Goal: Task Accomplishment & Management: Manage account settings

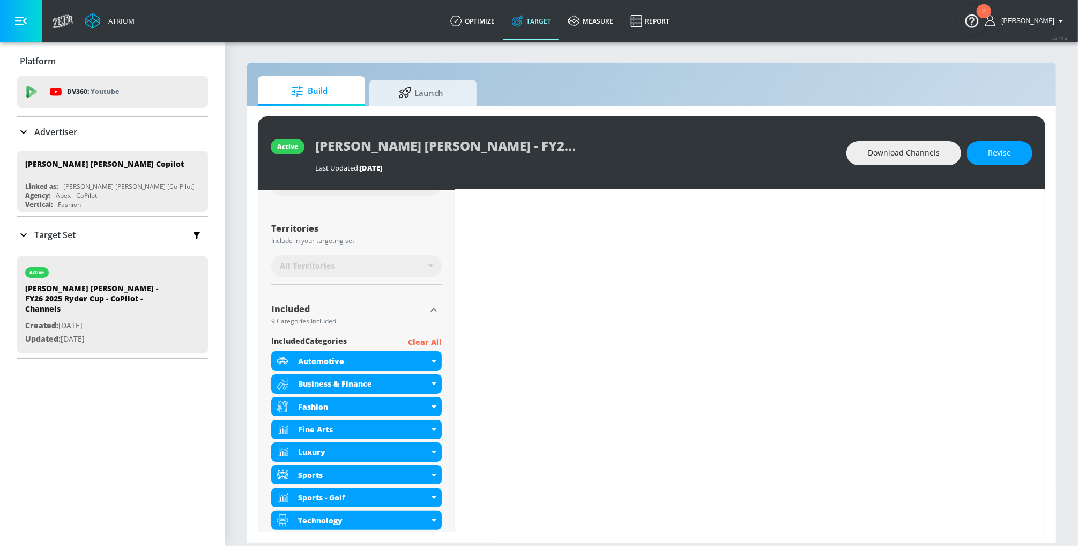
scroll to position [343, 0]
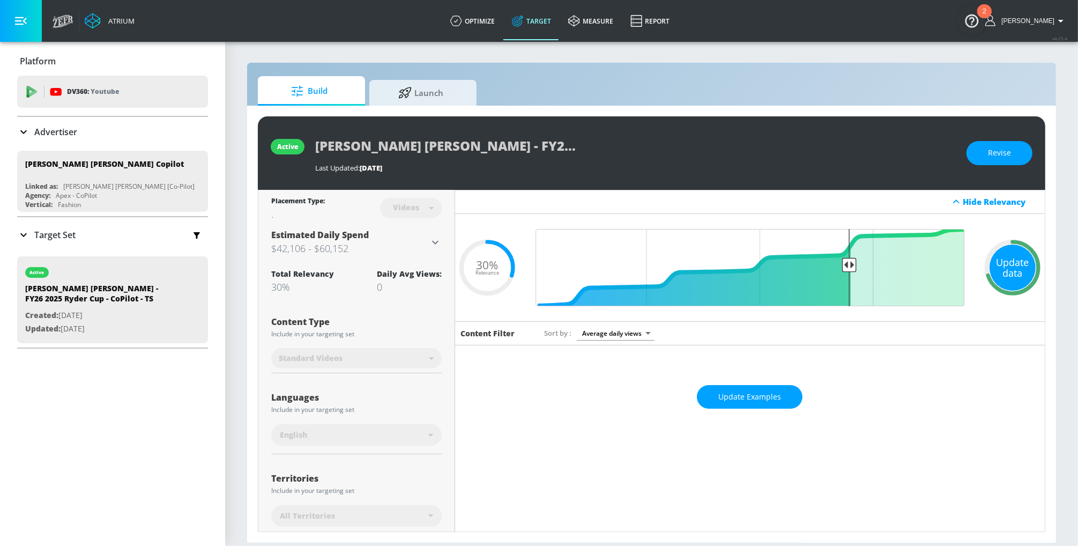
click at [862, 262] on div "Update data" at bounding box center [1012, 267] width 46 height 46
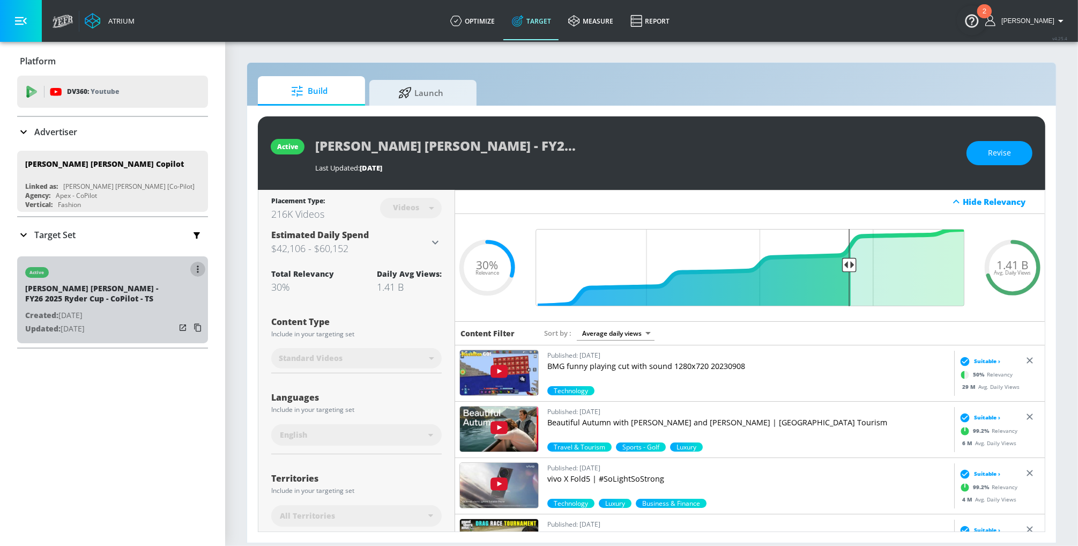
click at [197, 268] on icon "button" at bounding box center [198, 269] width 2 height 8
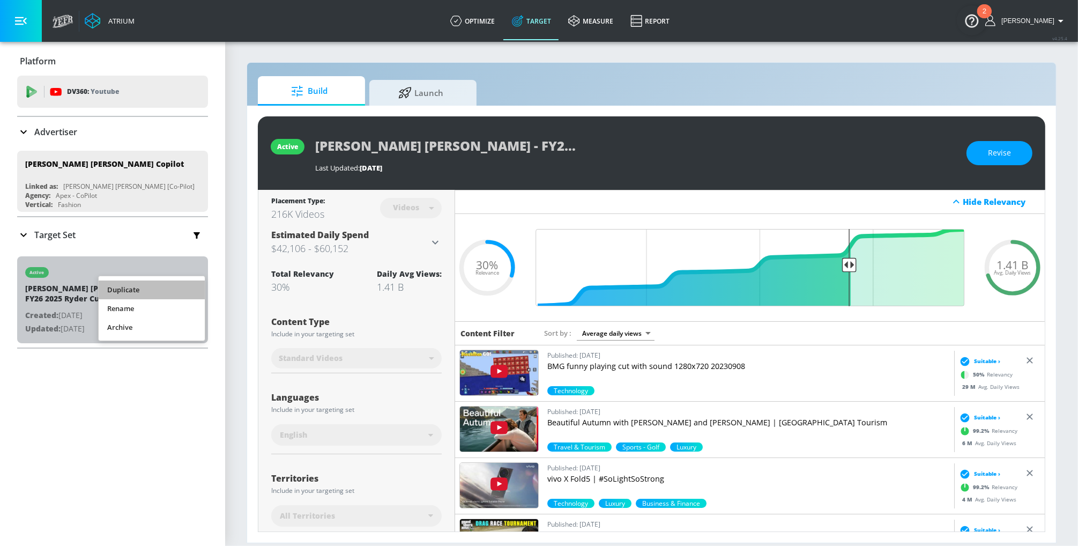
click at [146, 289] on li "Duplicate" at bounding box center [152, 289] width 106 height 19
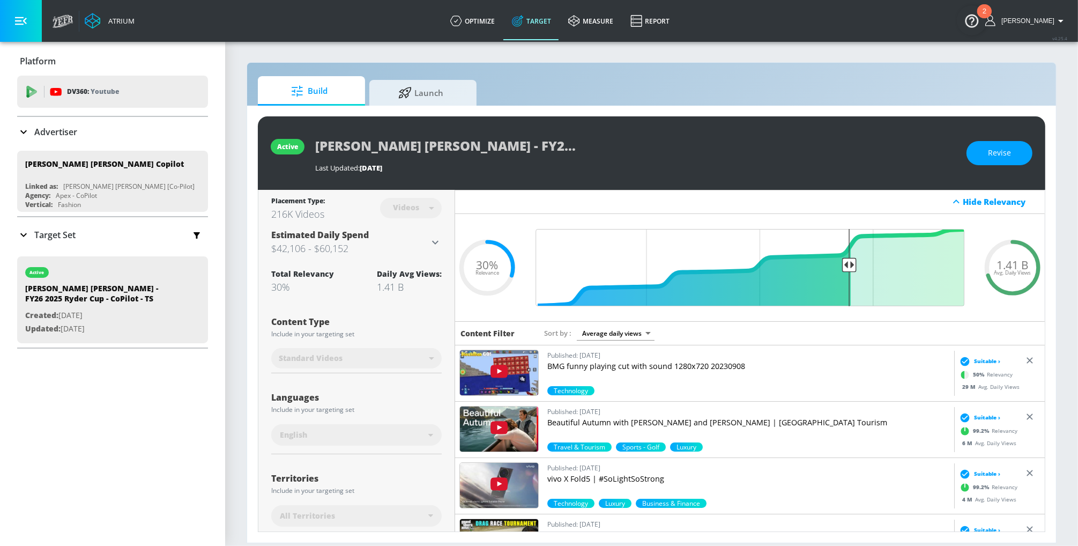
click at [23, 232] on icon at bounding box center [23, 234] width 13 height 13
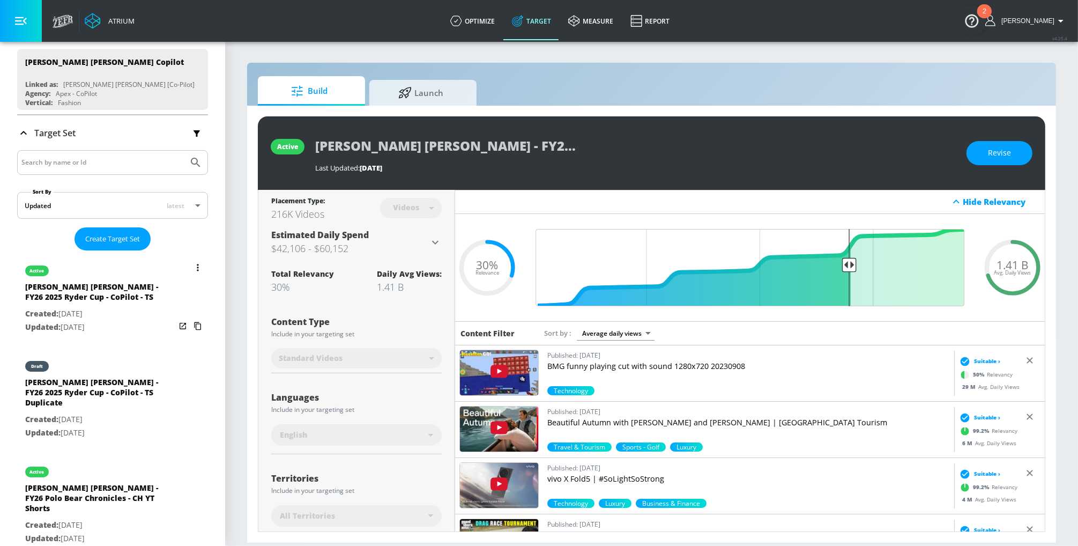
scroll to position [110, 0]
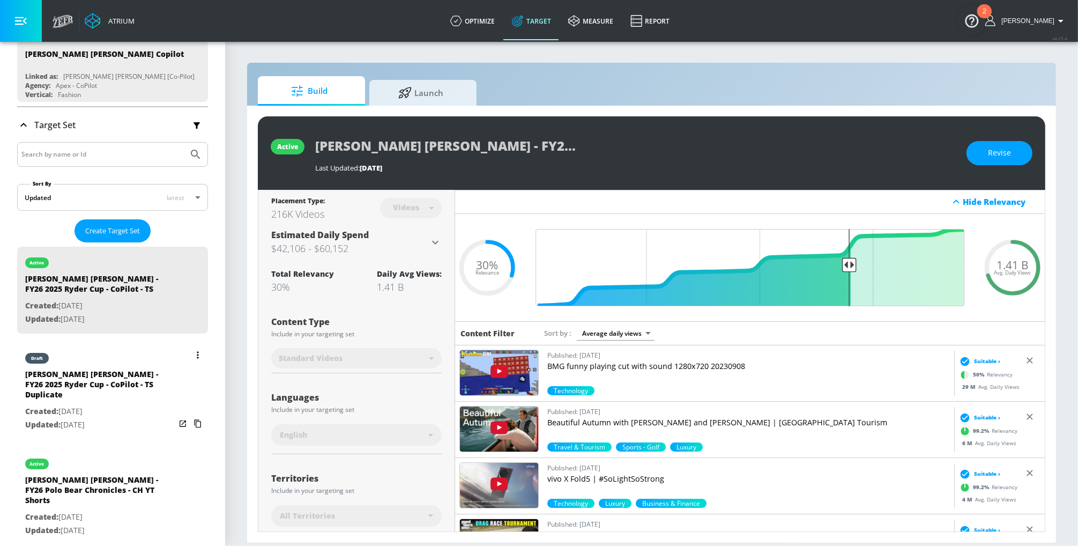
click at [87, 388] on div "[PERSON_NAME] [PERSON_NAME] - FY26 2025 Ryder Cup - CoPilot - TS Duplicate" at bounding box center [100, 387] width 150 height 36
type input "[PERSON_NAME] [PERSON_NAME] - FY26 2025 Ryder Cup - CoPilot - TS Duplicate"
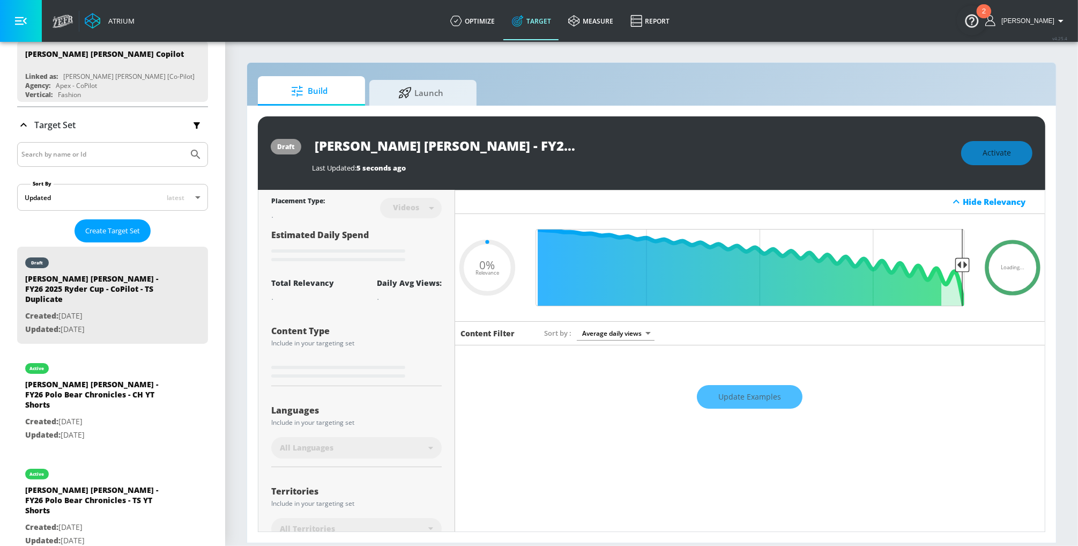
type input "0.3"
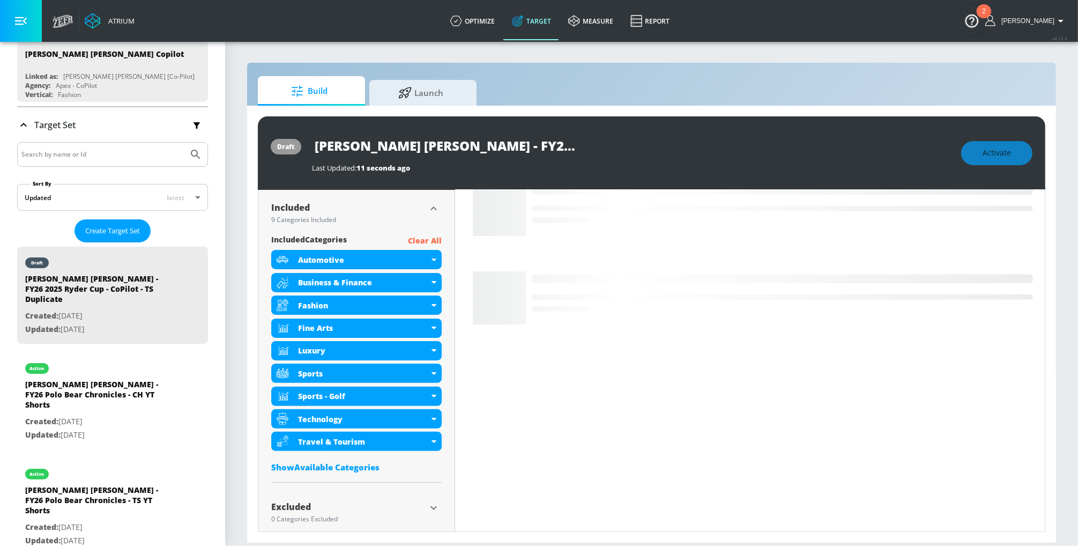
scroll to position [327, 0]
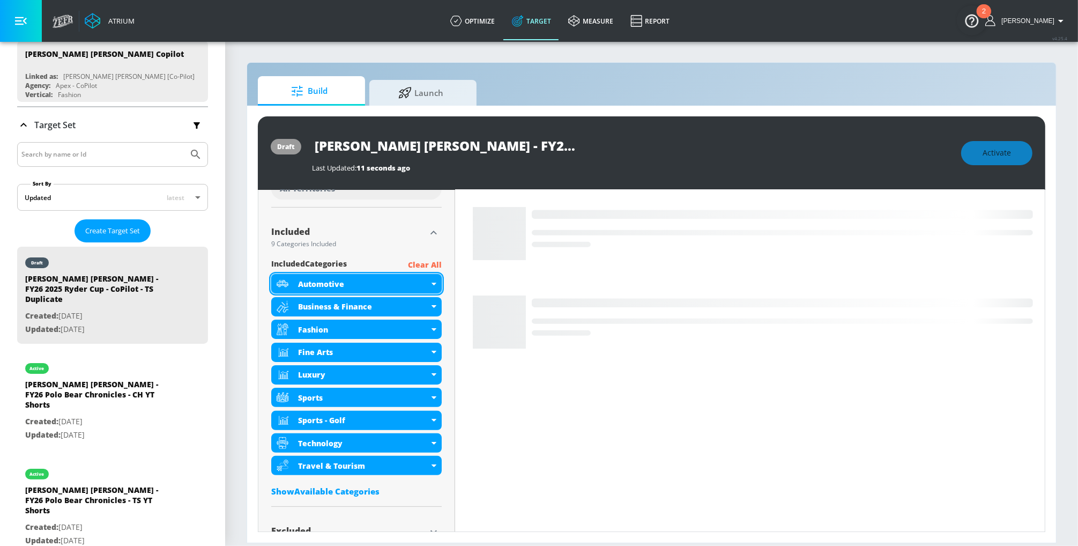
click at [433, 281] on div "Automotive" at bounding box center [356, 283] width 170 height 19
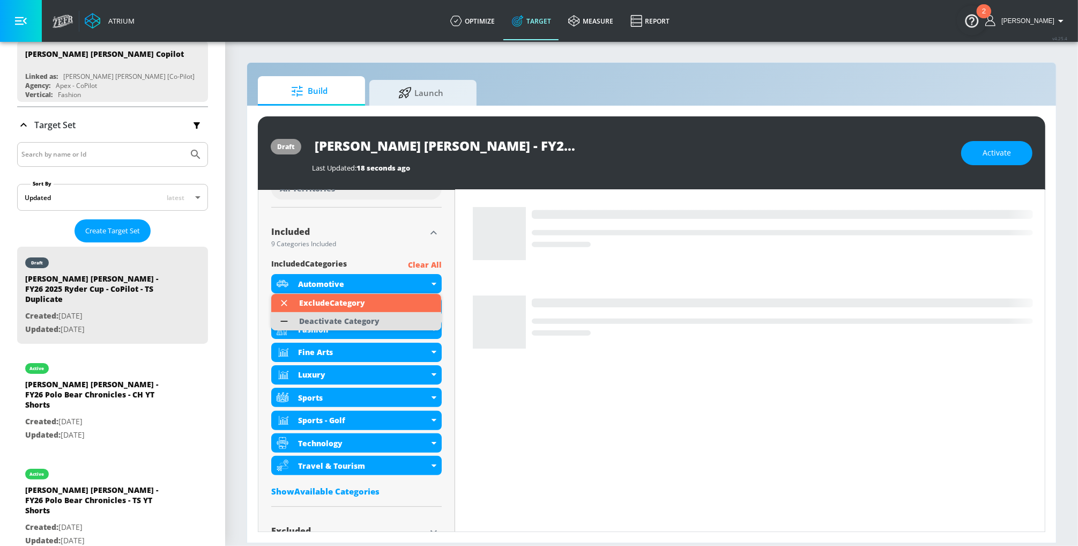
click at [328, 323] on div "Deactivate Category" at bounding box center [339, 321] width 80 height 8
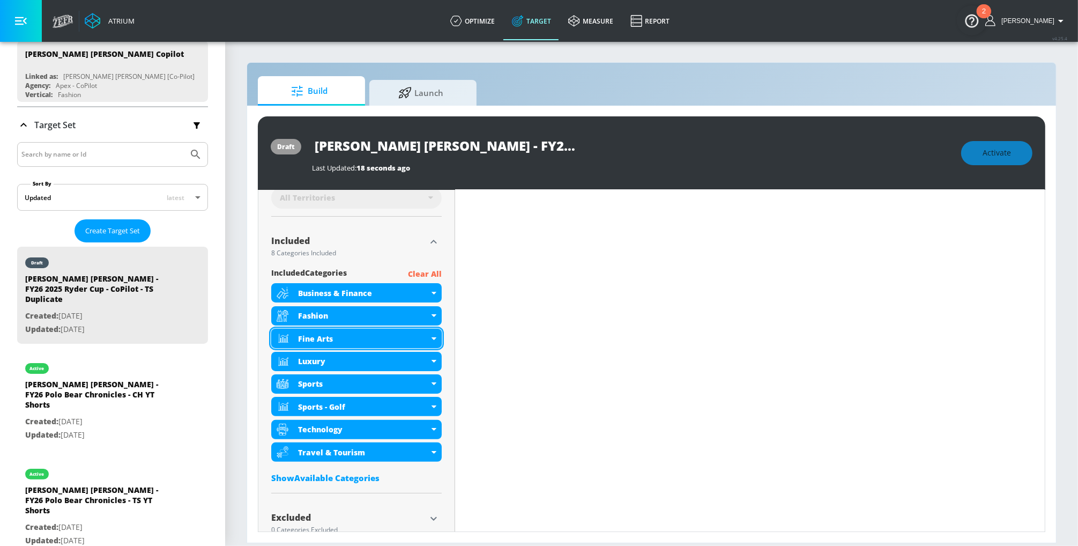
scroll to position [336, 0]
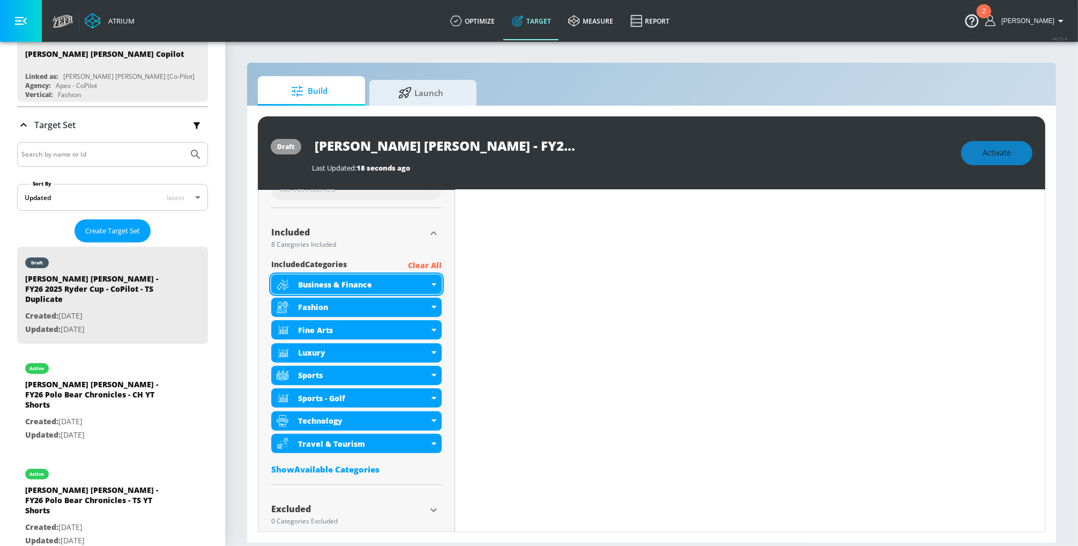
click at [432, 283] on icon at bounding box center [433, 284] width 5 height 3
click at [428, 264] on p "Clear All" at bounding box center [425, 265] width 34 height 13
click at [424, 263] on p "Clear All" at bounding box center [425, 264] width 34 height 13
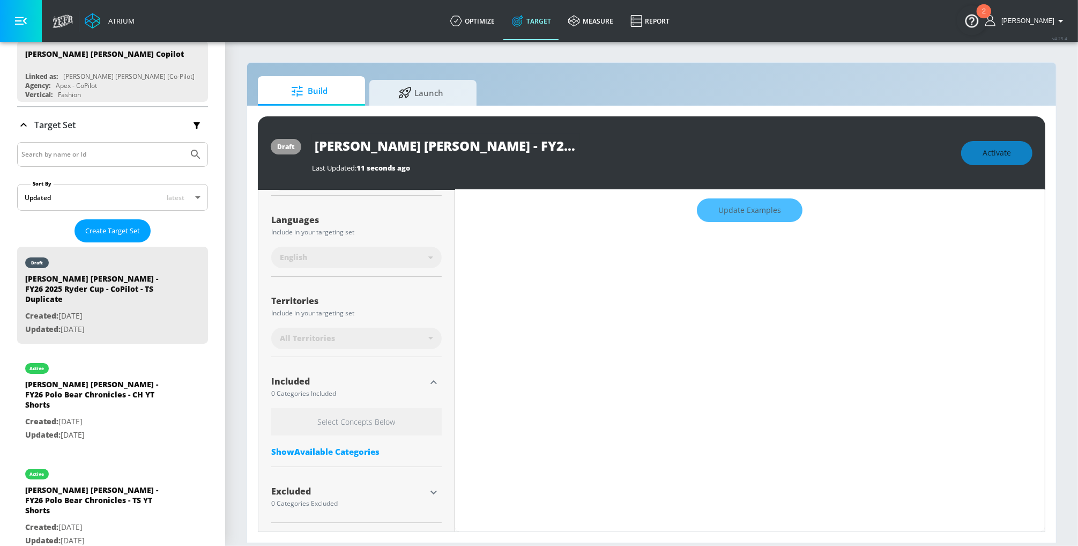
scroll to position [186, 0]
click at [311, 436] on div "Show Available Categories" at bounding box center [356, 452] width 170 height 11
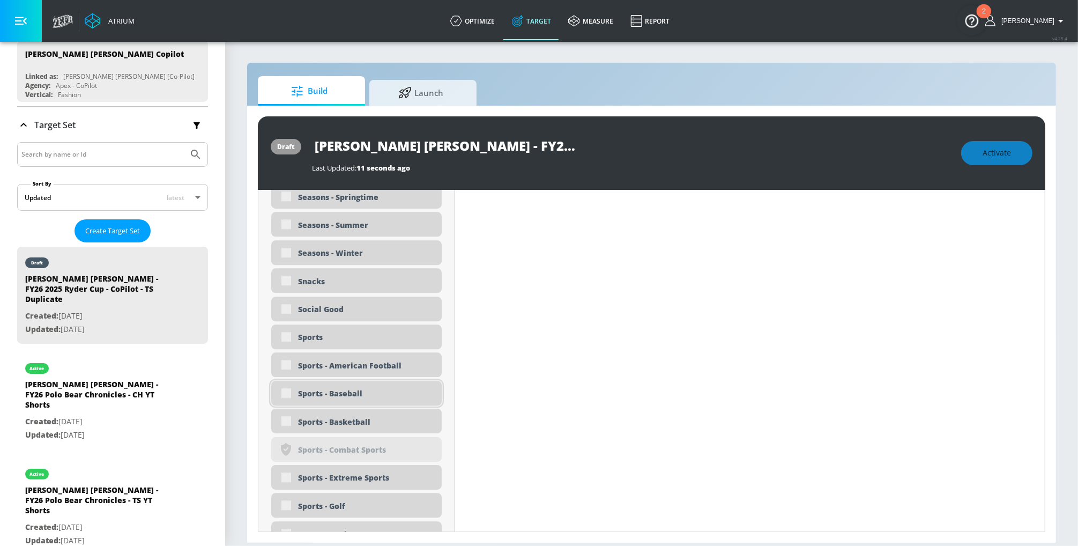
scroll to position [2884, 0]
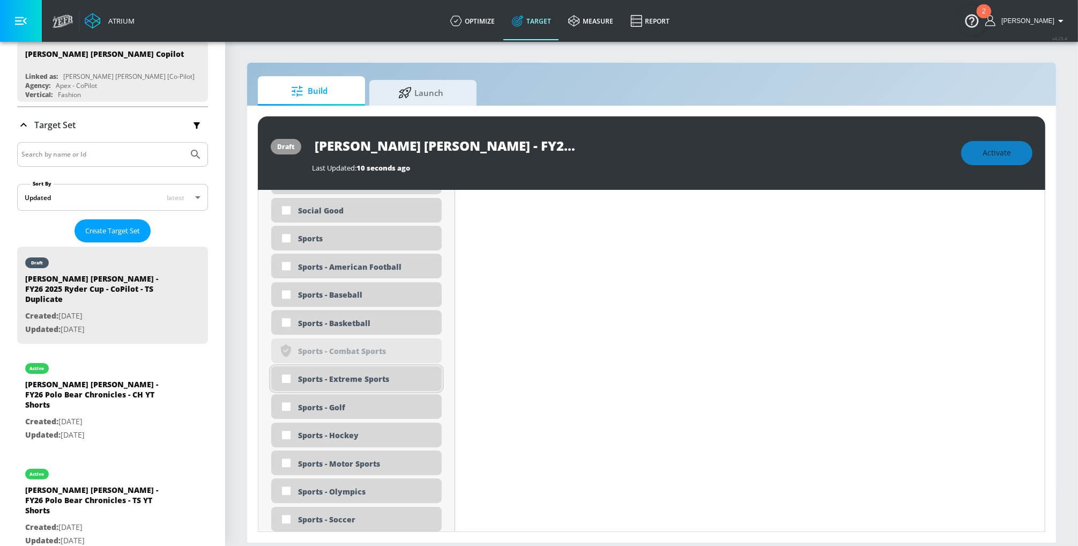
scroll to position [2874, 0]
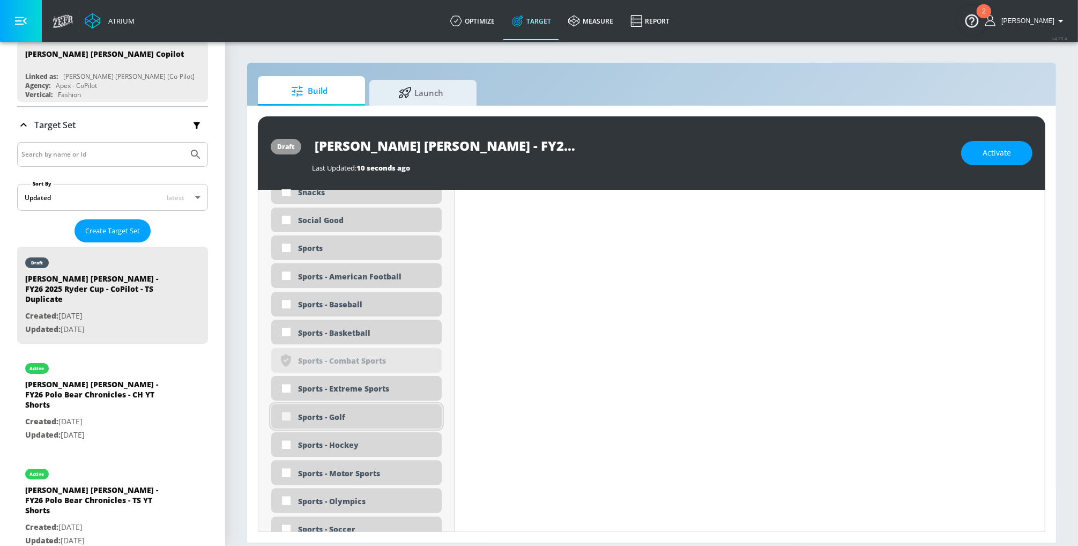
click at [285, 418] on input "checkbox" at bounding box center [286, 415] width 19 height 19
checkbox input "true"
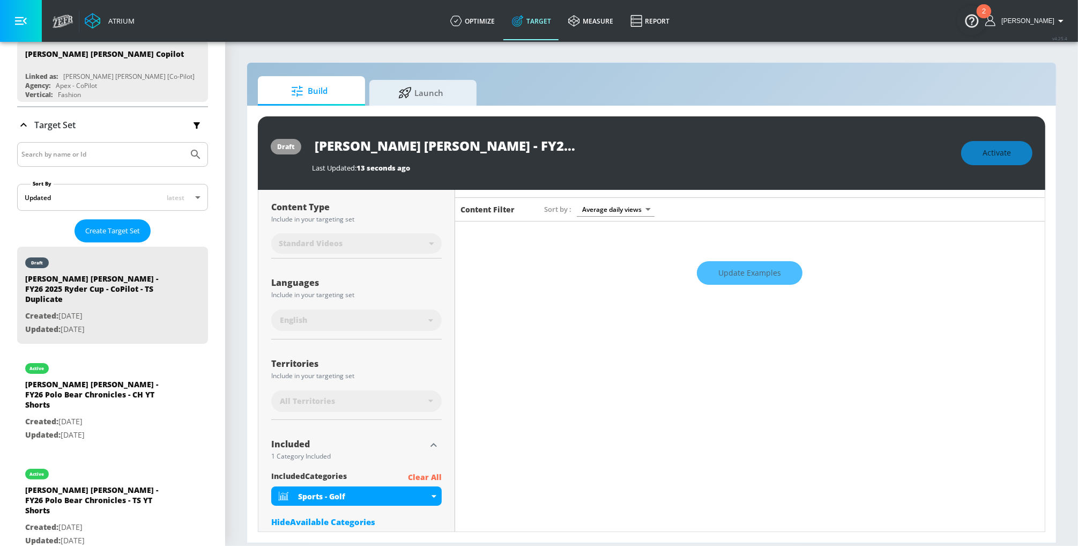
scroll to position [0, 0]
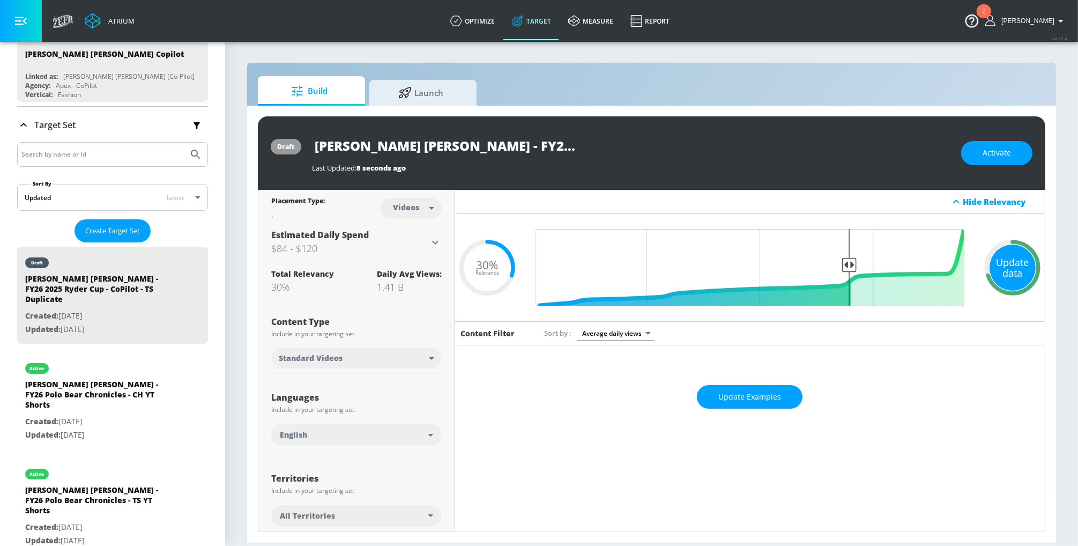
click at [862, 270] on div "Update data" at bounding box center [1012, 267] width 46 height 46
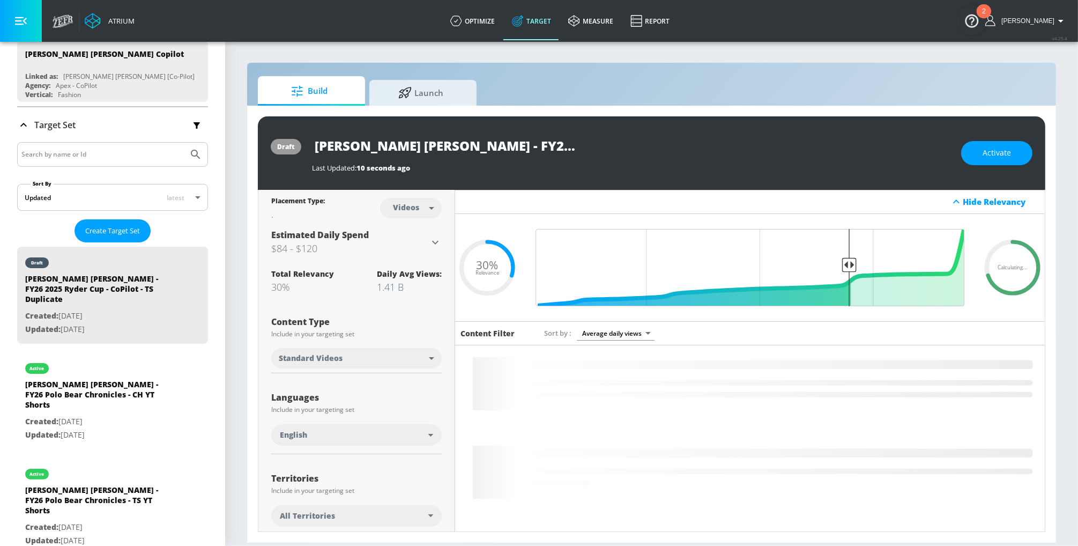
click at [466, 146] on input "[PERSON_NAME] [PERSON_NAME] - FY26 2025 Ryder Cup - CoPilot - TS Duplicate" at bounding box center [446, 145] width 268 height 24
drag, startPoint x: 482, startPoint y: 147, endPoint x: 631, endPoint y: 148, distance: 149.0
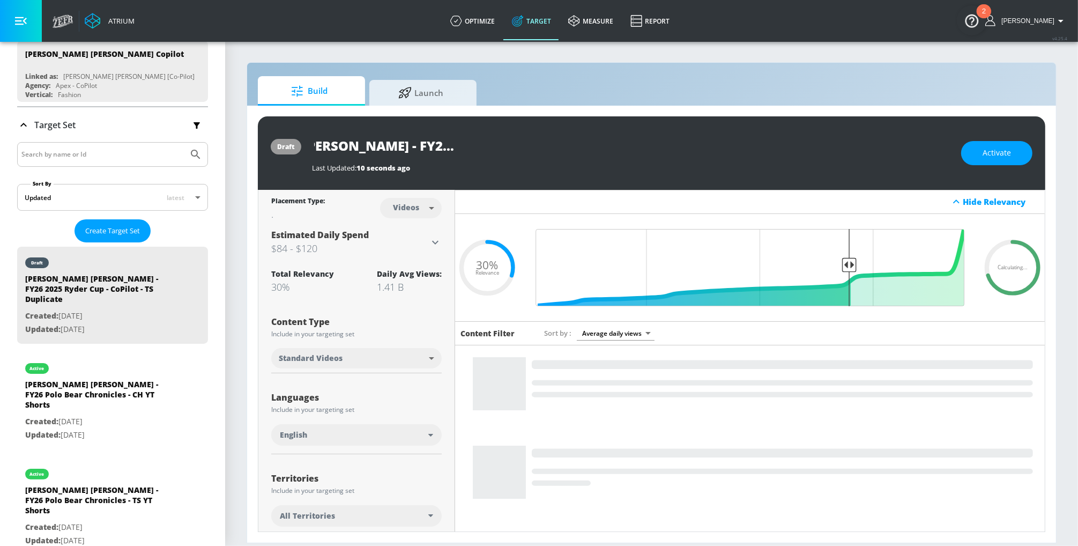
click at [661, 150] on div "[PERSON_NAME] [PERSON_NAME] - FY26 2025 Ryder Cup - CoPilot - TS Duplicate" at bounding box center [631, 145] width 638 height 24
drag, startPoint x: 489, startPoint y: 138, endPoint x: 478, endPoint y: 144, distance: 12.2
click at [489, 138] on input "[PERSON_NAME] [PERSON_NAME] - FY26 2025 Ryder Cup - CoPilot - TS Duplicate" at bounding box center [446, 145] width 268 height 24
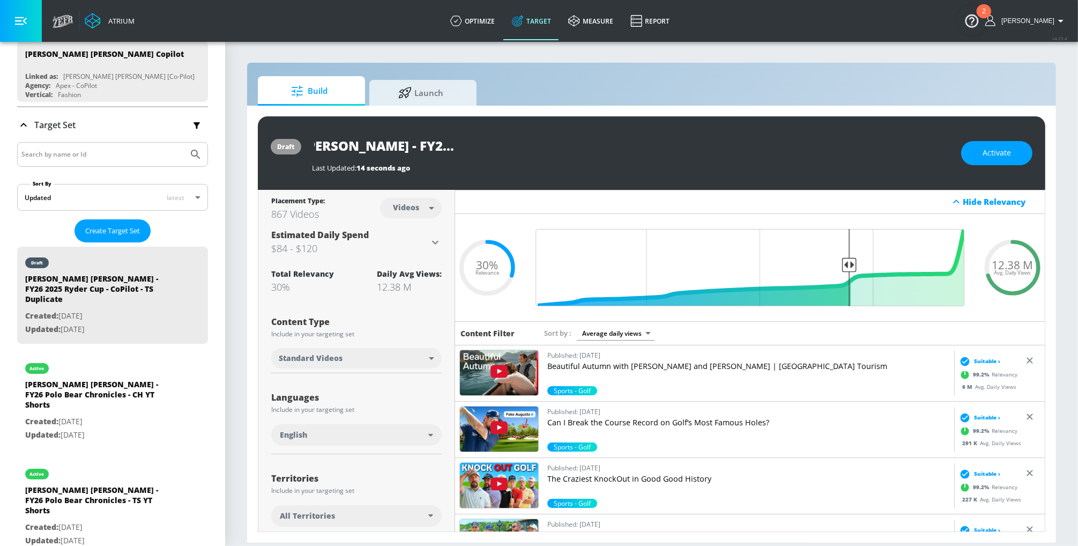
drag, startPoint x: 498, startPoint y: 145, endPoint x: 675, endPoint y: 149, distance: 176.9
click at [675, 149] on div "[PERSON_NAME] [PERSON_NAME] - FY26 2025 Ryder Cup - CoPilot - TS Duplicate" at bounding box center [631, 145] width 638 height 24
type input "[PERSON_NAME] [PERSON_NAME] - FY26 2025 Ryder Cup - CoPilot - Golf Only TS"
click at [569, 145] on icon "button" at bounding box center [570, 145] width 10 height 10
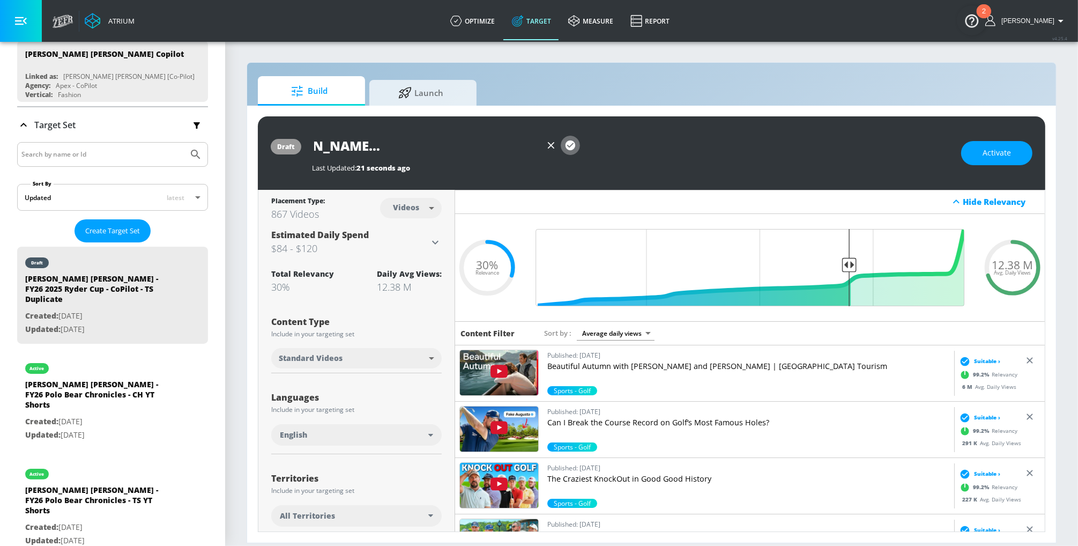
scroll to position [0, 0]
click at [818, 258] on input "Final Threshold" at bounding box center [750, 267] width 440 height 77
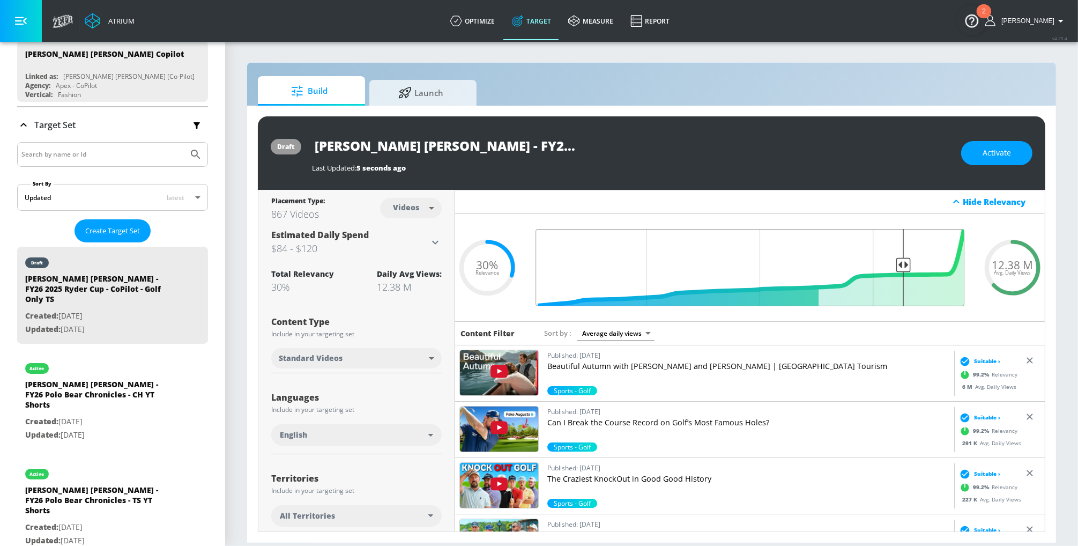
click at [862, 267] on input "Final Threshold" at bounding box center [750, 267] width 440 height 77
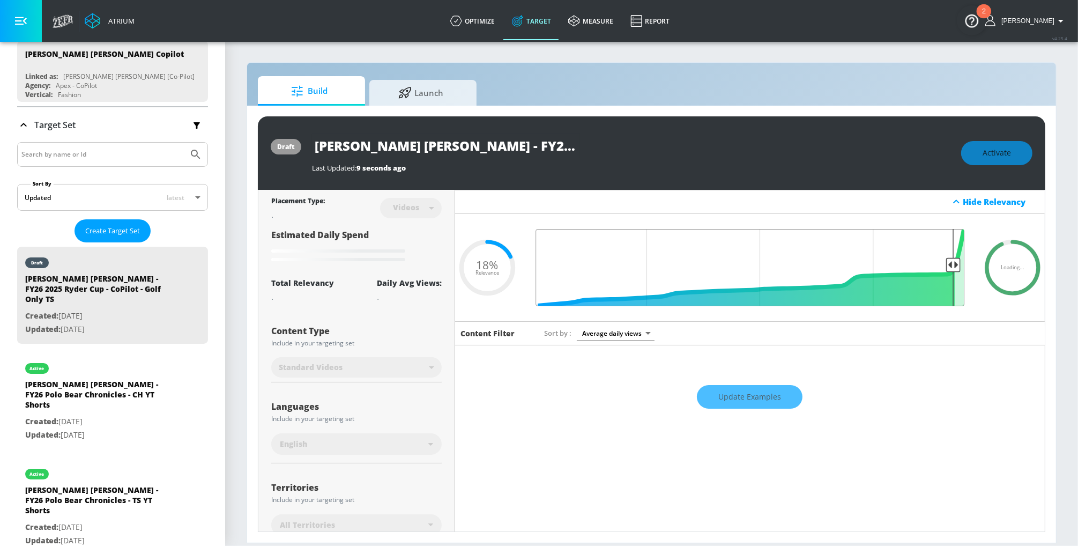
drag, startPoint x: 900, startPoint y: 265, endPoint x: 951, endPoint y: 267, distance: 51.5
click at [862, 267] on input "Final Threshold" at bounding box center [750, 267] width 440 height 77
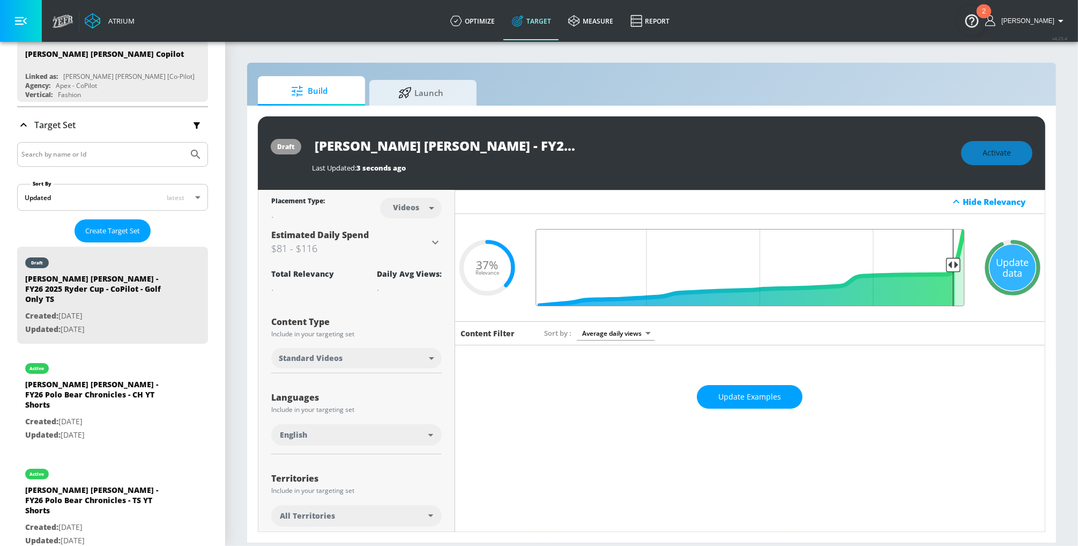
drag, startPoint x: 819, startPoint y: 265, endPoint x: 955, endPoint y: 267, distance: 135.6
click at [862, 267] on input "Final Threshold" at bounding box center [750, 267] width 440 height 77
click at [737, 396] on span "Update Examples" at bounding box center [749, 396] width 63 height 13
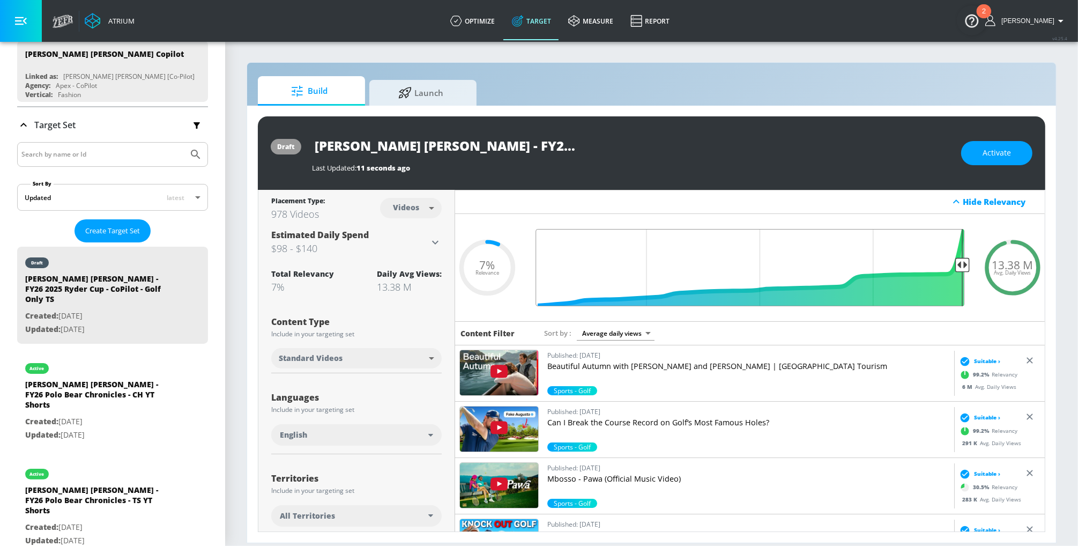
type input "0.05"
drag, startPoint x: 952, startPoint y: 265, endPoint x: 964, endPoint y: 264, distance: 12.4
click at [862, 264] on input "Final Threshold" at bounding box center [750, 267] width 440 height 77
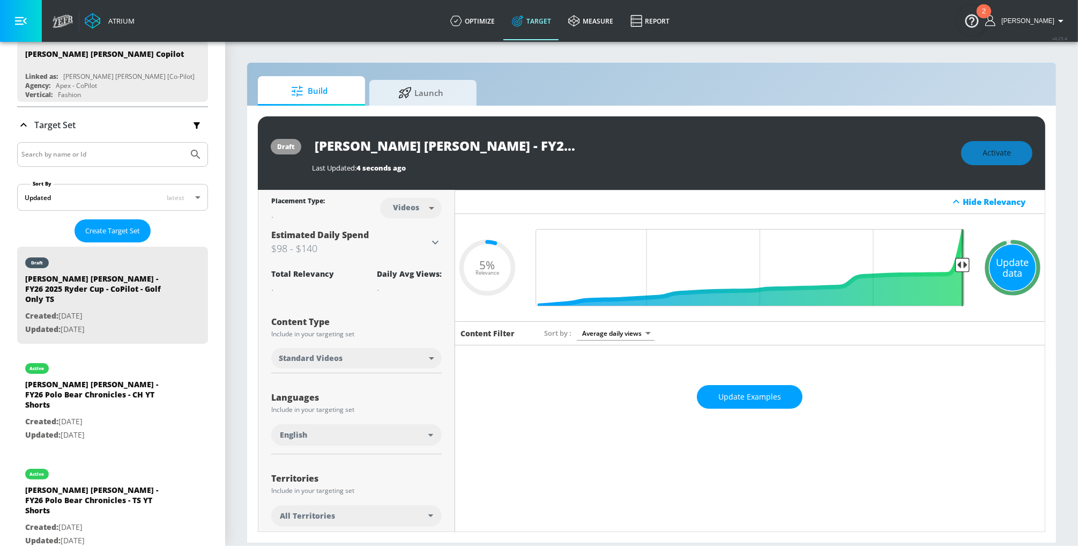
click at [862, 263] on div "Update data" at bounding box center [1012, 267] width 46 height 46
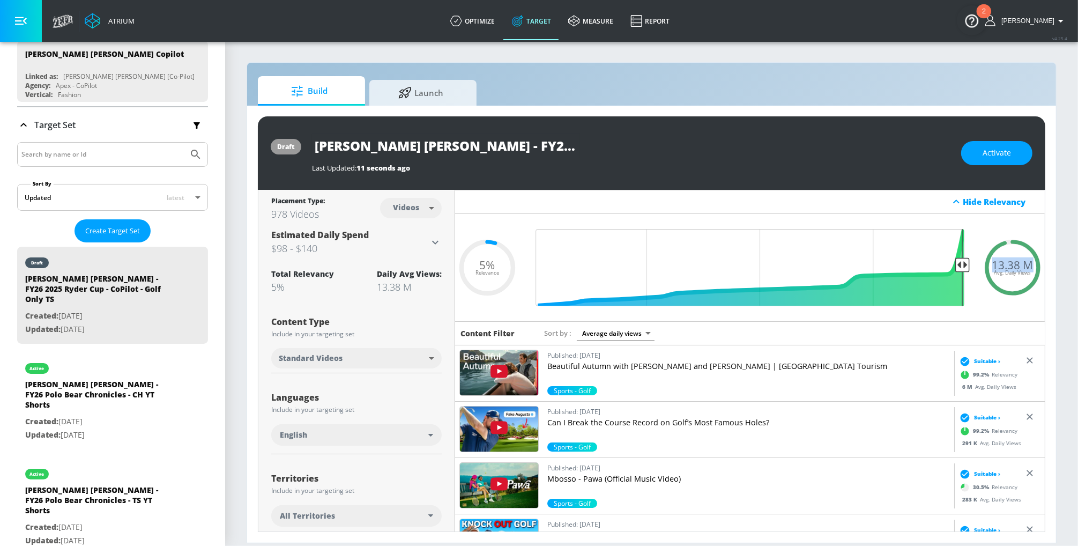
drag, startPoint x: 995, startPoint y: 265, endPoint x: 1037, endPoint y: 265, distance: 42.3
click at [862, 265] on div "13.38 M Avg. Daily Views" at bounding box center [1012, 267] width 64 height 16
drag, startPoint x: 356, startPoint y: 146, endPoint x: 698, endPoint y: 62, distance: 351.7
click at [800, 136] on div "[PERSON_NAME] [PERSON_NAME] - FY26 2025 Ryder Cup - CoPilot - Golf Only TS" at bounding box center [631, 145] width 638 height 24
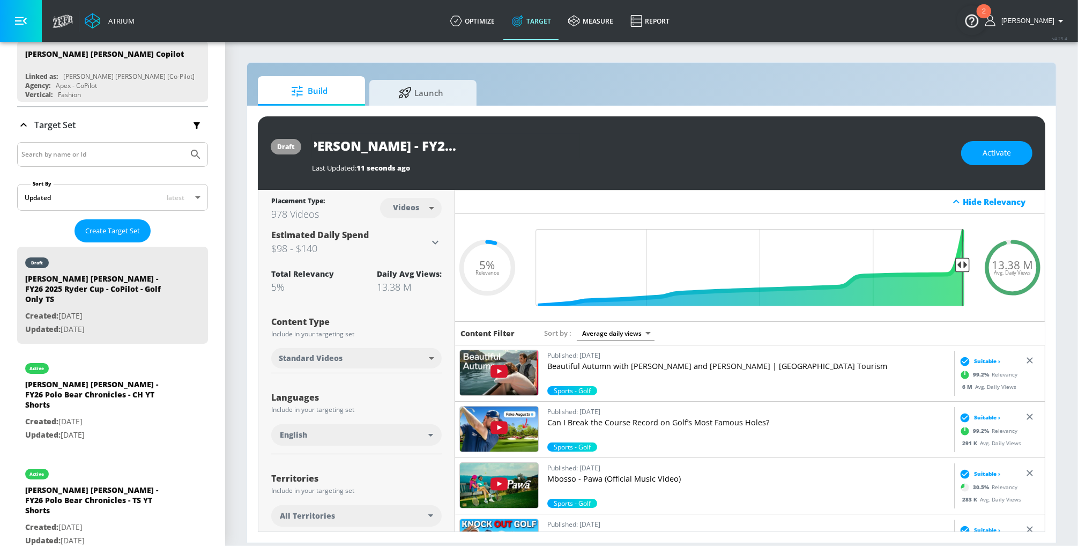
drag, startPoint x: 314, startPoint y: 145, endPoint x: 585, endPoint y: 103, distance: 274.4
click at [703, 155] on div "[PERSON_NAME] [PERSON_NAME] - FY26 2025 Ryder Cup - CoPilot - Golf Only TS" at bounding box center [631, 145] width 638 height 24
click at [862, 153] on span "Activate" at bounding box center [997, 152] width 28 height 13
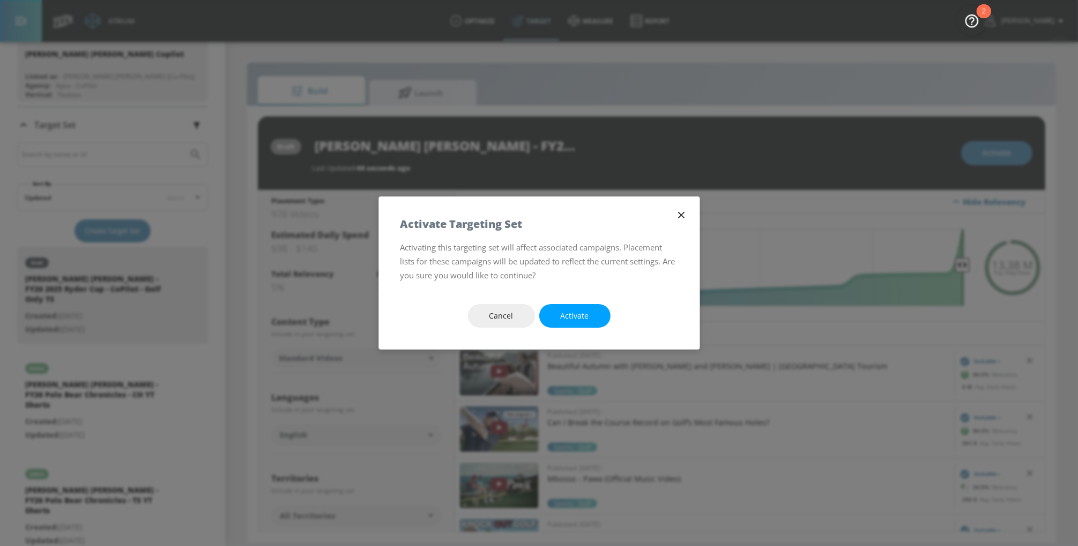
drag, startPoint x: 581, startPoint y: 322, endPoint x: 265, endPoint y: 0, distance: 451.4
click at [581, 322] on span "Activate" at bounding box center [575, 315] width 28 height 13
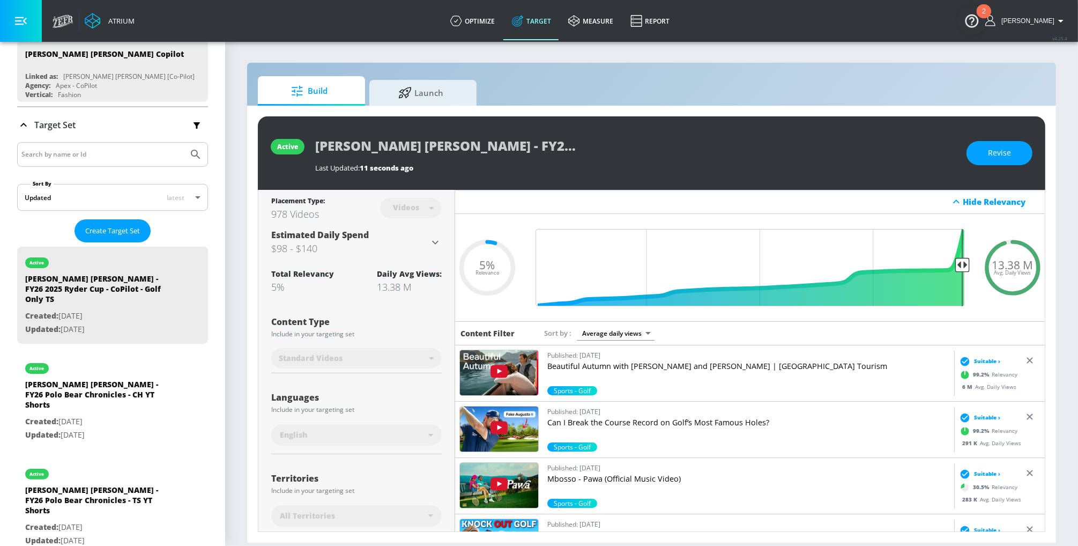
click at [629, 101] on div "Build Launch" at bounding box center [651, 90] width 787 height 29
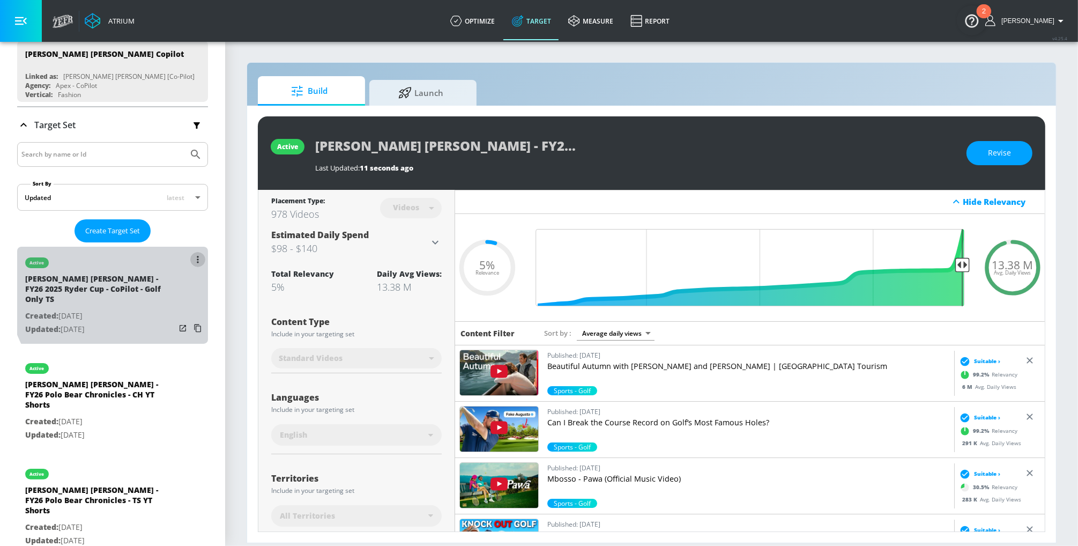
click at [197, 261] on icon "list of Target Set" at bounding box center [198, 259] width 2 height 7
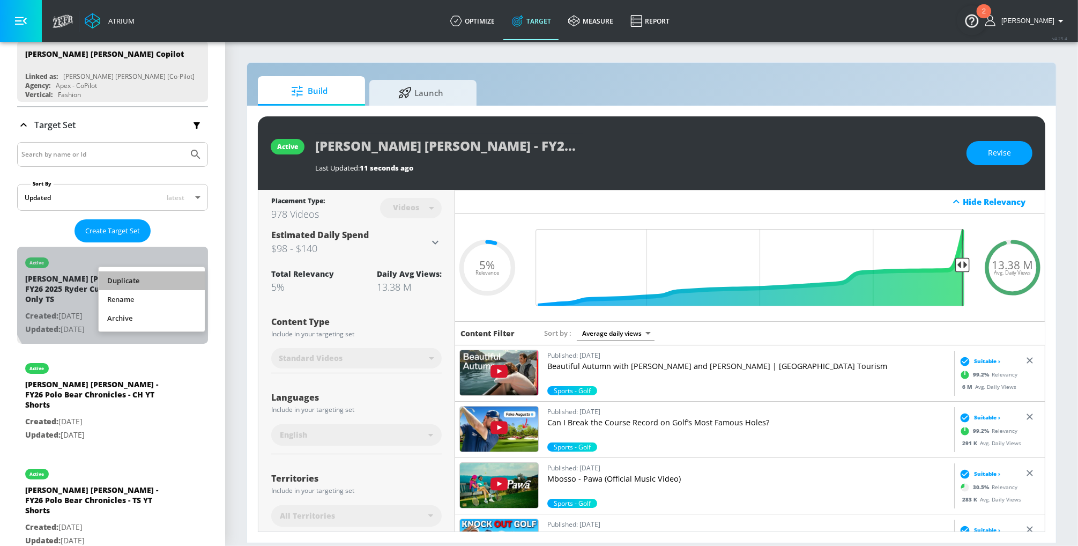
click at [133, 279] on li "Duplicate" at bounding box center [152, 280] width 106 height 19
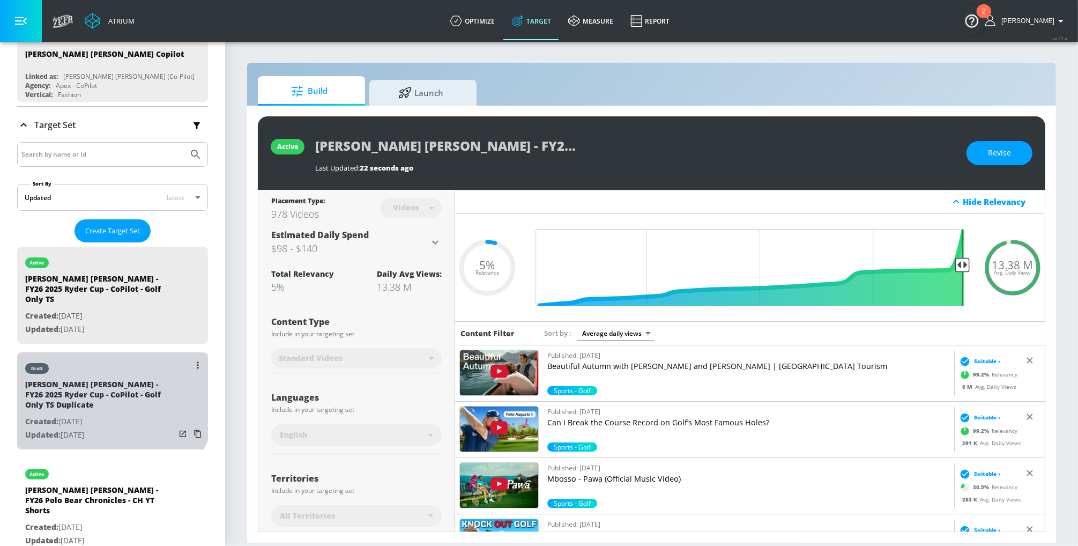
click at [95, 379] on div "[PERSON_NAME] [PERSON_NAME] - FY26 2025 Ryder Cup - CoPilot - Golf Only TS Dupl…" at bounding box center [100, 397] width 150 height 36
type input "[PERSON_NAME] [PERSON_NAME] - FY26 2025 Ryder Cup - CoPilot - Golf Only TS Dupl…"
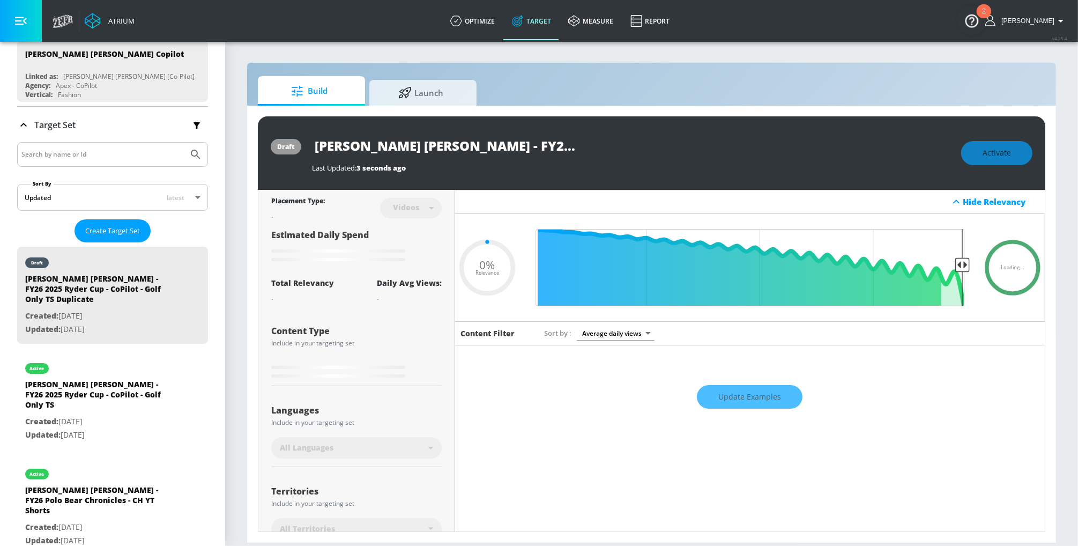
click at [523, 143] on input "[PERSON_NAME] [PERSON_NAME] - FY26 2025 Ryder Cup - CoPilot - Golf Only TS Dupl…" at bounding box center [446, 145] width 268 height 24
drag, startPoint x: 488, startPoint y: 145, endPoint x: 542, endPoint y: 153, distance: 54.8
click at [760, 155] on div "[PERSON_NAME] [PERSON_NAME] - FY26 2025 Ryder Cup - CoPilot - Golf Only TS Dupl…" at bounding box center [631, 145] width 638 height 24
click at [493, 147] on input "[PERSON_NAME] [PERSON_NAME] - FY26 2025 Ryder Cup - CoPilot - Golf Only TS Dupl…" at bounding box center [446, 145] width 268 height 24
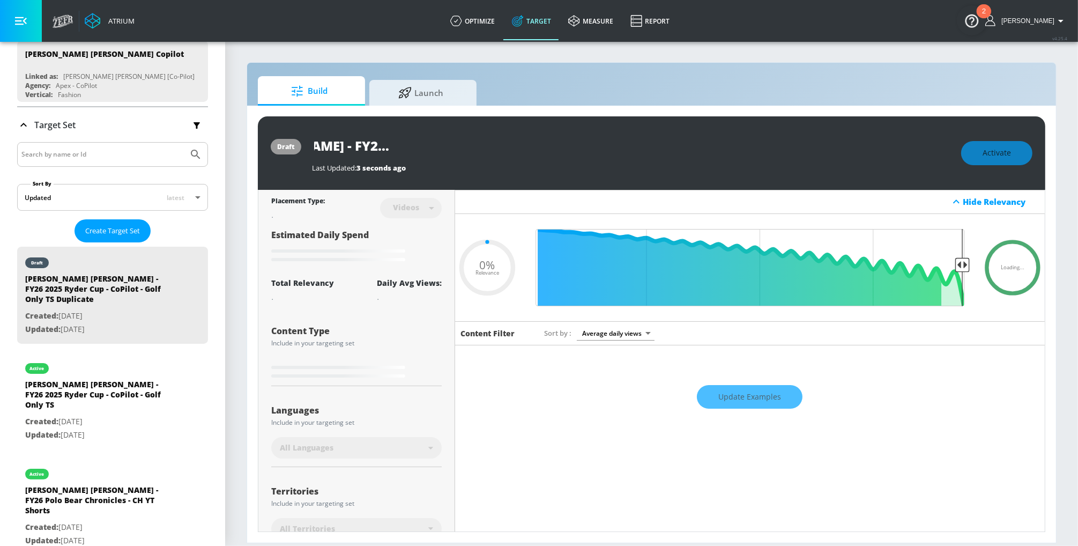
type input "0.05"
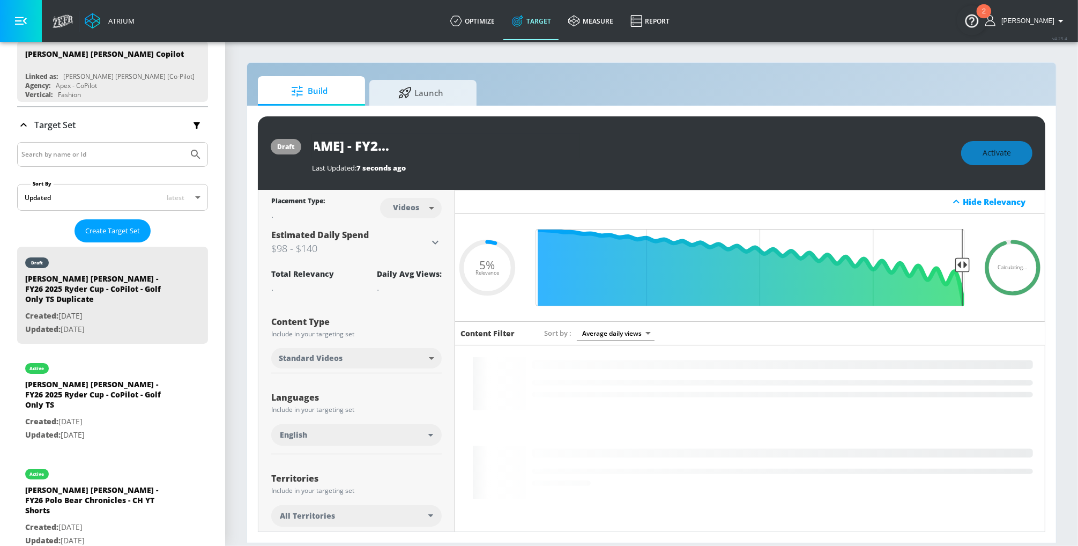
drag, startPoint x: 497, startPoint y: 145, endPoint x: 675, endPoint y: 162, distance: 179.3
click at [694, 155] on div "[PERSON_NAME] [PERSON_NAME] - FY26 2025 Ryder Cup - CoPilot - Golf Only TS Dupl…" at bounding box center [631, 145] width 638 height 24
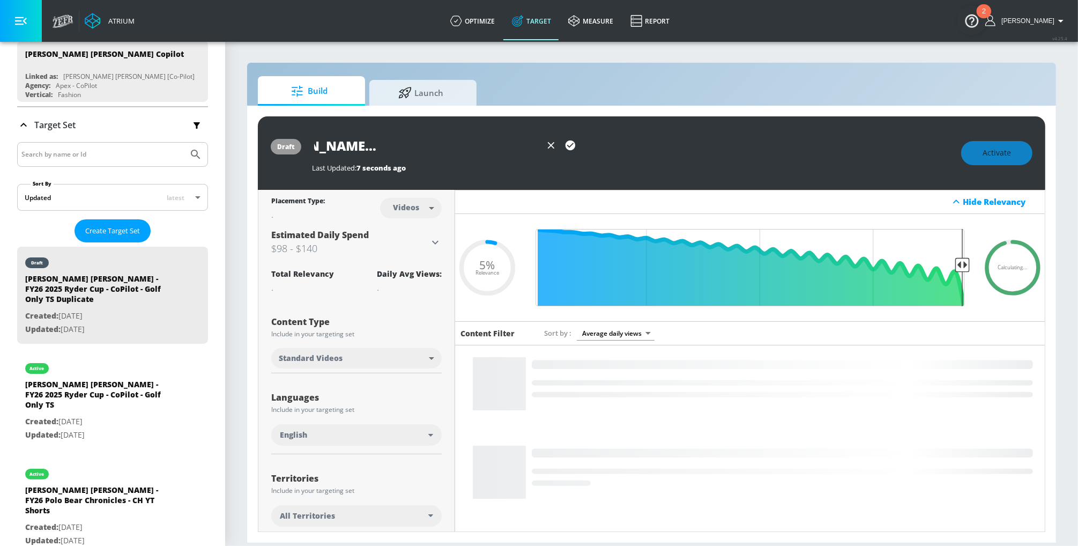
type input "[PERSON_NAME] [PERSON_NAME] - FY26 2025 Ryder Cup - CoPilot - Golf Only CH"
click at [568, 145] on icon "button" at bounding box center [570, 145] width 10 height 10
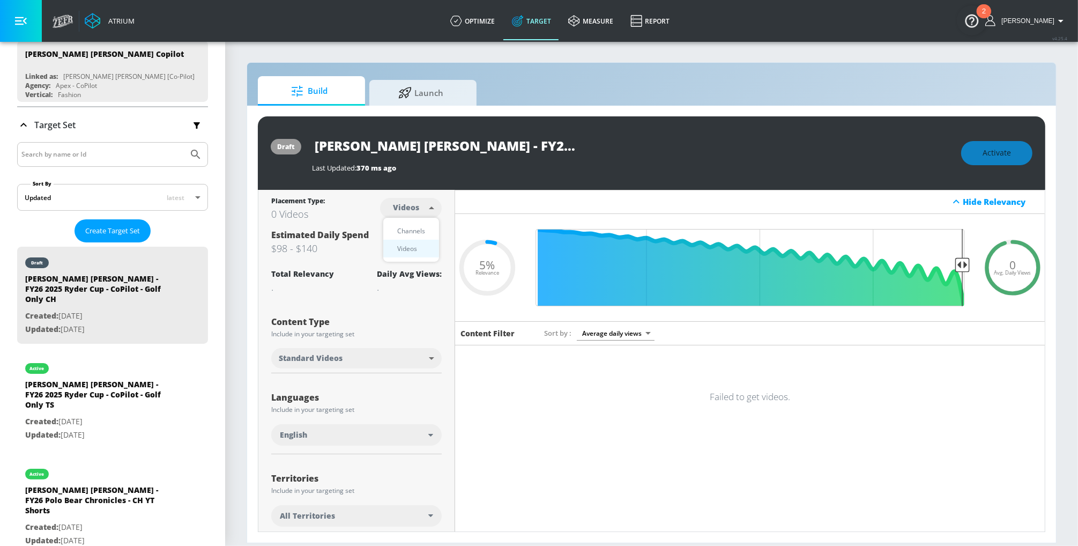
click at [418, 204] on body "Atrium optimize Target measure Report optimize Target measure Report v 4.25.4 […" at bounding box center [539, 273] width 1078 height 546
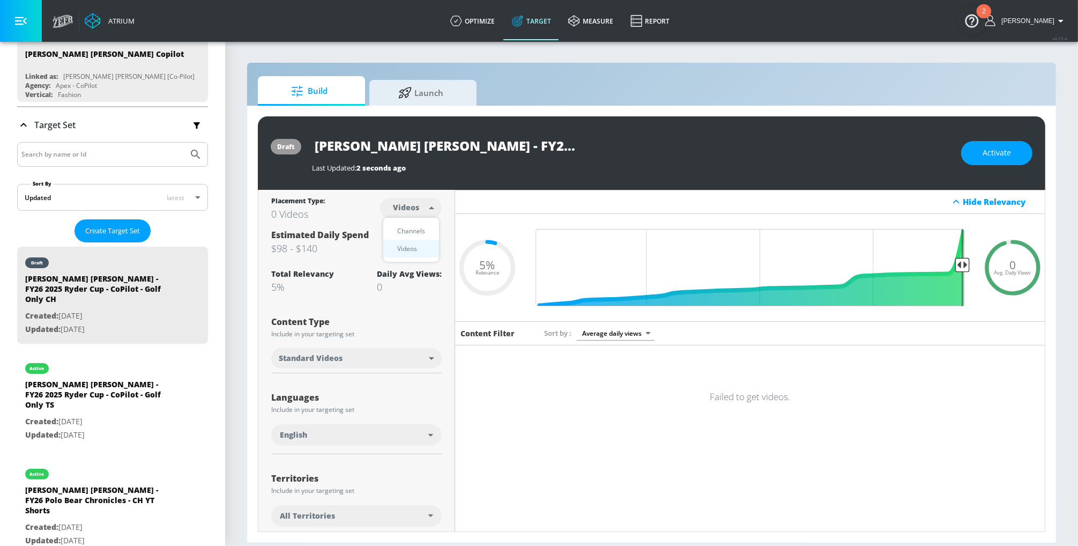
click at [414, 229] on div "Channels" at bounding box center [411, 230] width 39 height 11
type input "channels"
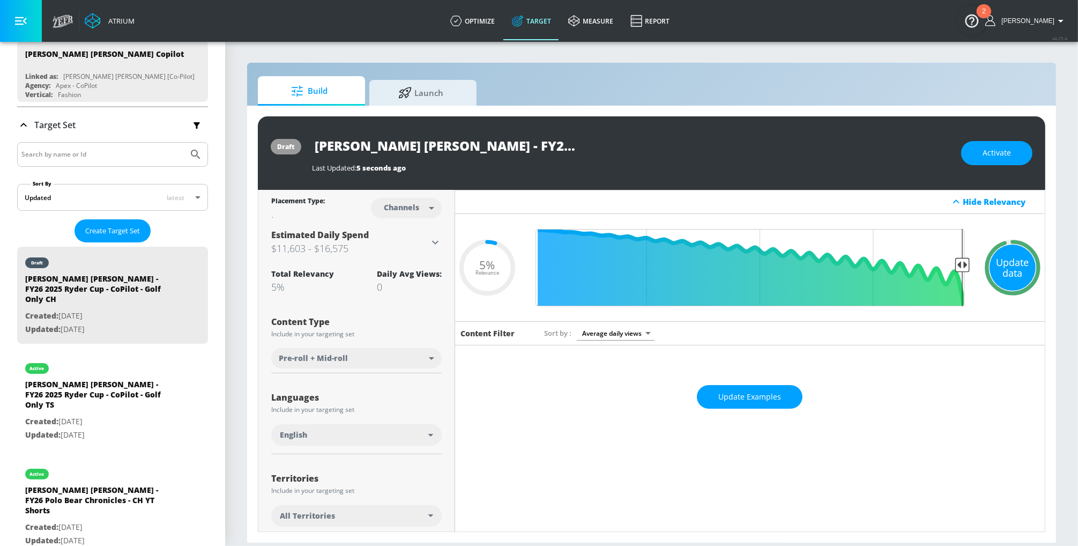
click at [862, 269] on div "Update data" at bounding box center [1012, 267] width 46 height 46
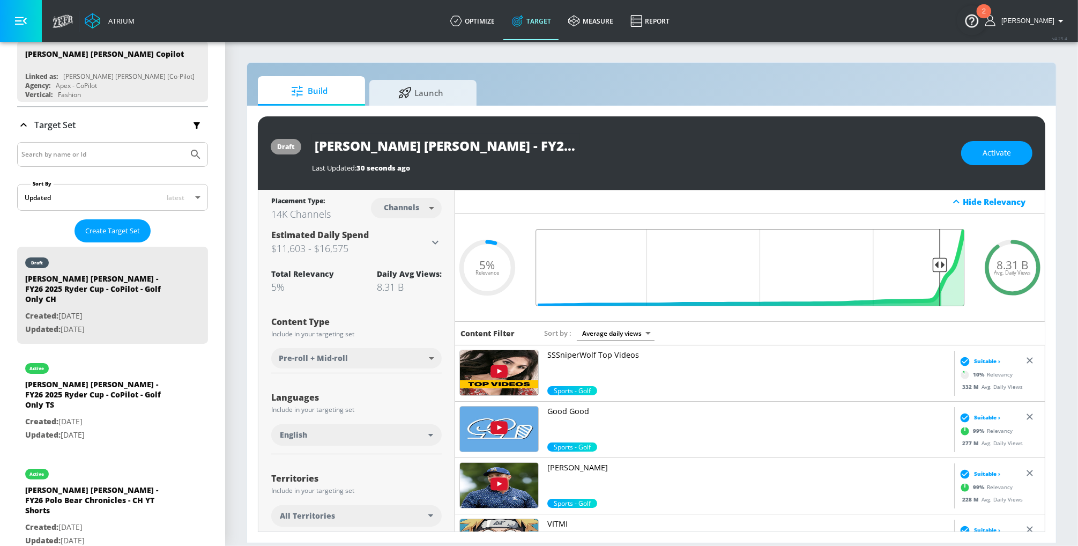
drag, startPoint x: 958, startPoint y: 269, endPoint x: 940, endPoint y: 270, distance: 18.8
type input "0.1"
click at [862, 270] on input "Final Threshold" at bounding box center [750, 267] width 440 height 77
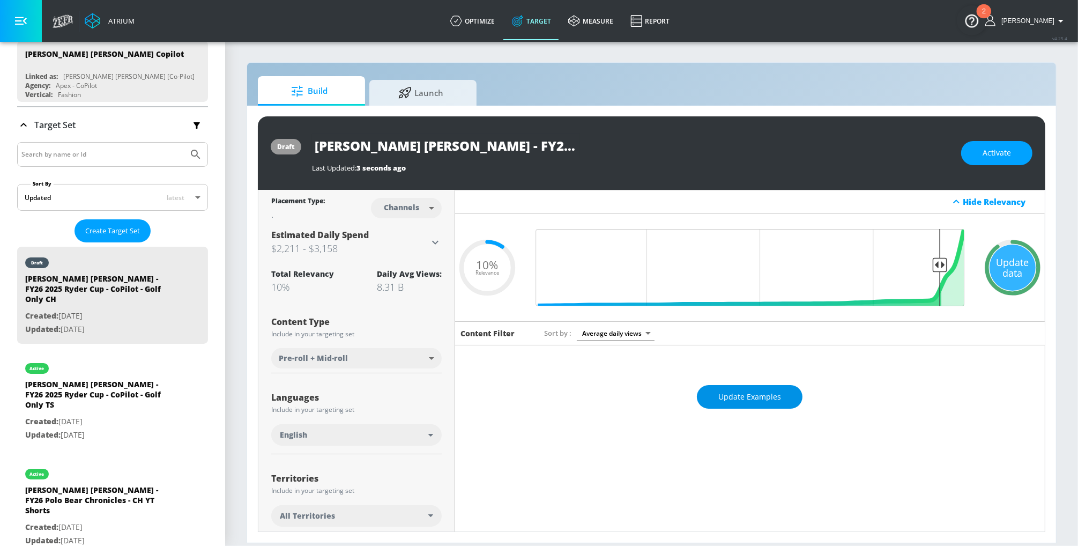
click at [737, 397] on span "Update Examples" at bounding box center [749, 396] width 63 height 13
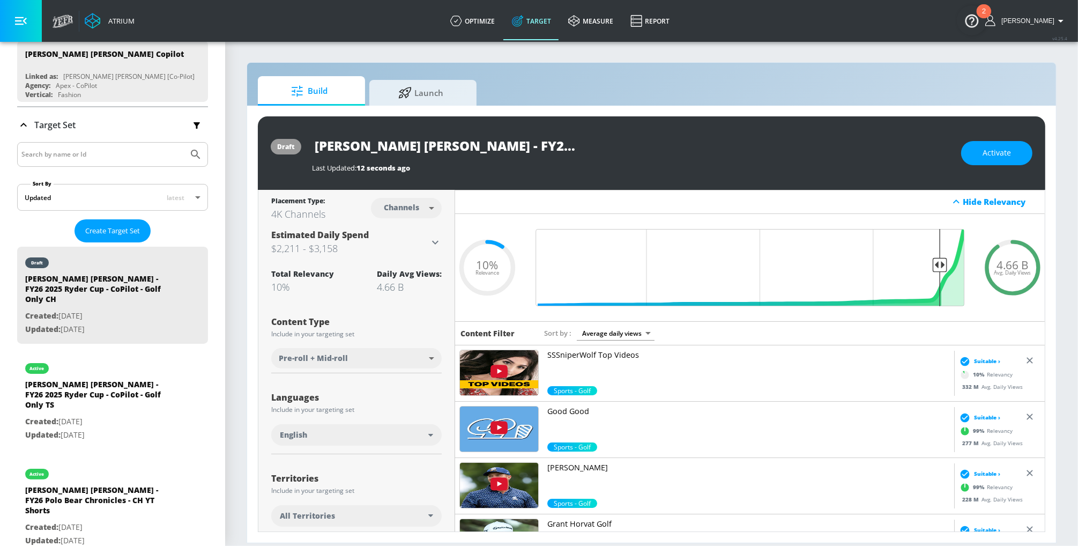
scroll to position [0, 122]
drag, startPoint x: 316, startPoint y: 145, endPoint x: 725, endPoint y: 159, distance: 409.2
click at [725, 159] on div "[PERSON_NAME] [PERSON_NAME] - FY26 2025 Ryder Cup - CoPilot - Golf Only CH Last…" at bounding box center [631, 152] width 638 height 39
click at [862, 150] on span "Activate" at bounding box center [997, 152] width 28 height 13
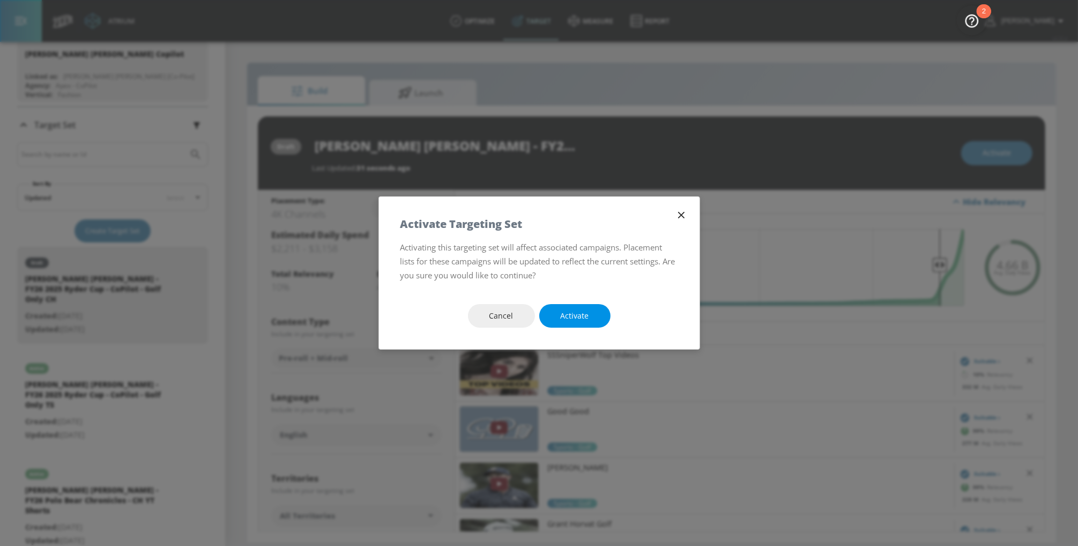
click at [557, 316] on button "Activate" at bounding box center [574, 316] width 71 height 24
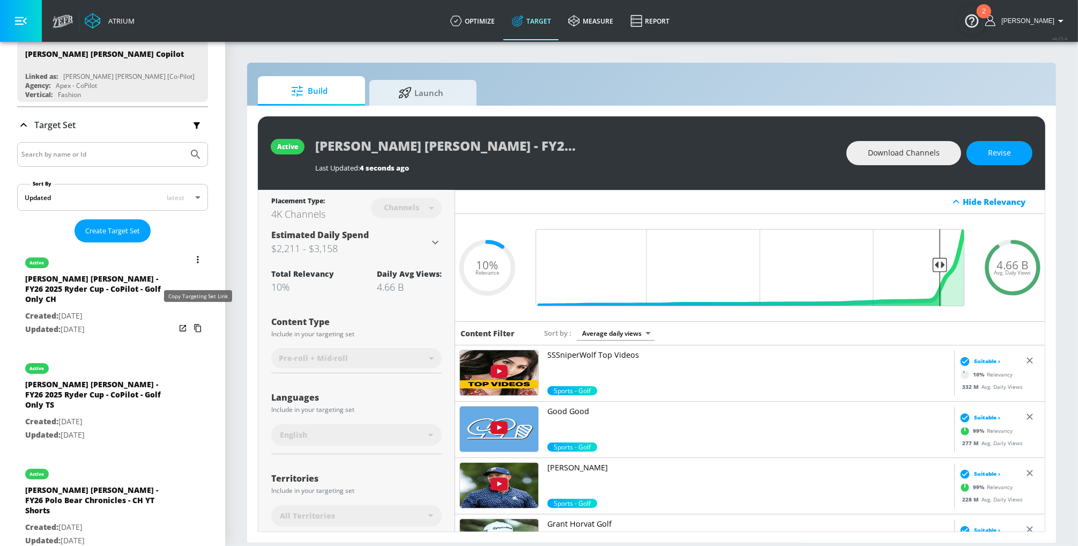
click at [197, 324] on icon "list of Target Set" at bounding box center [197, 328] width 7 height 8
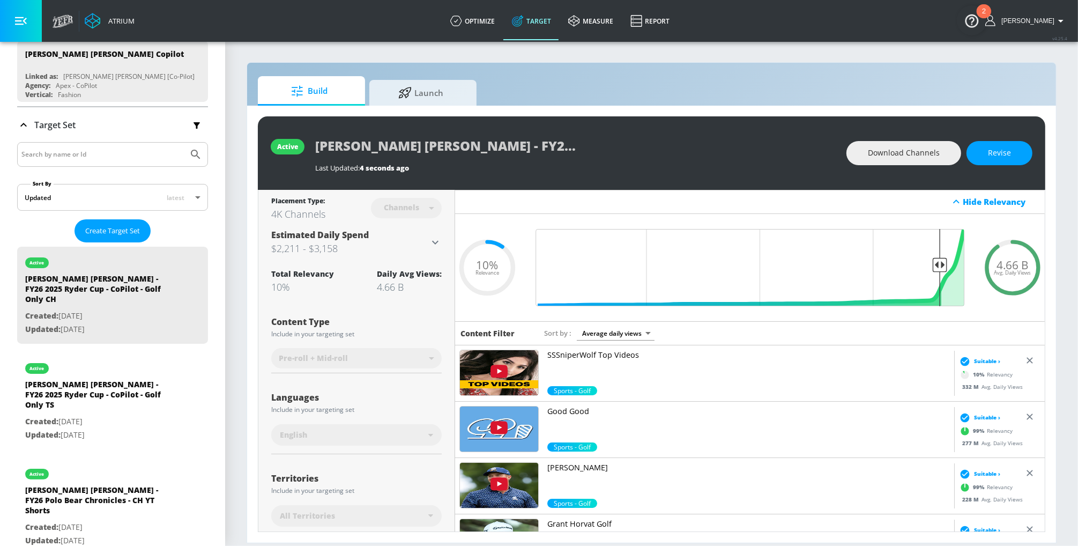
click at [862, 265] on span "4.66 B" at bounding box center [1013, 264] width 32 height 11
copy span "4.66"
